Goal: Information Seeking & Learning: Learn about a topic

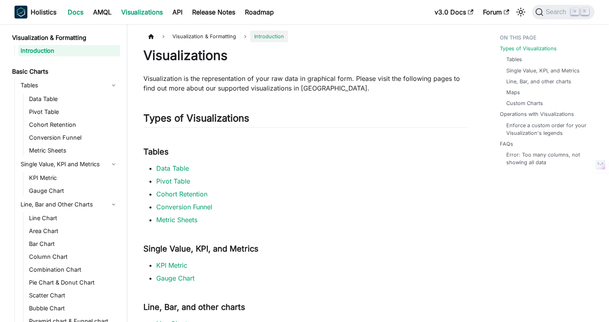
click at [78, 12] on link "Docs" at bounding box center [75, 12] width 25 height 13
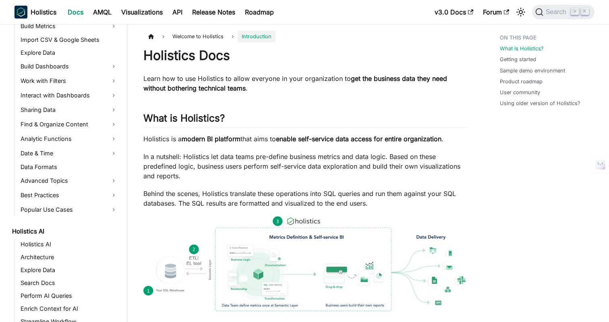
scroll to position [215, 0]
click at [65, 64] on link "Build Dashboards" at bounding box center [69, 65] width 102 height 13
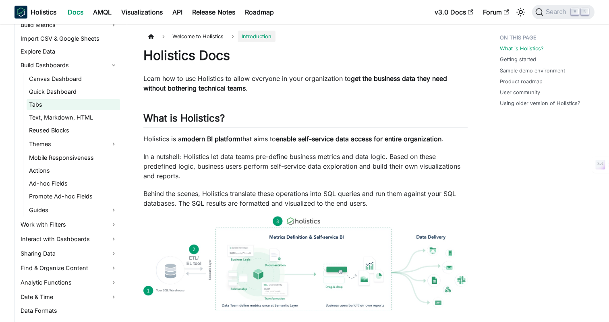
click at [35, 108] on link "Tabs" at bounding box center [73, 104] width 93 height 11
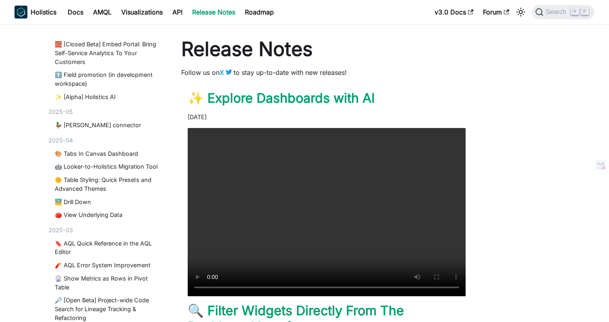
scroll to position [484, 0]
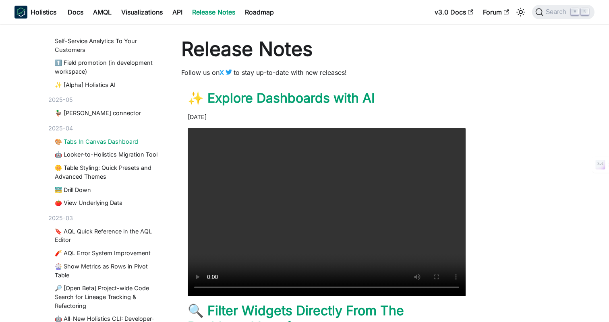
click at [88, 141] on link "🎨 Tabs In Canvas Dashboard" at bounding box center [107, 141] width 104 height 9
